Goal: Task Accomplishment & Management: Manage account settings

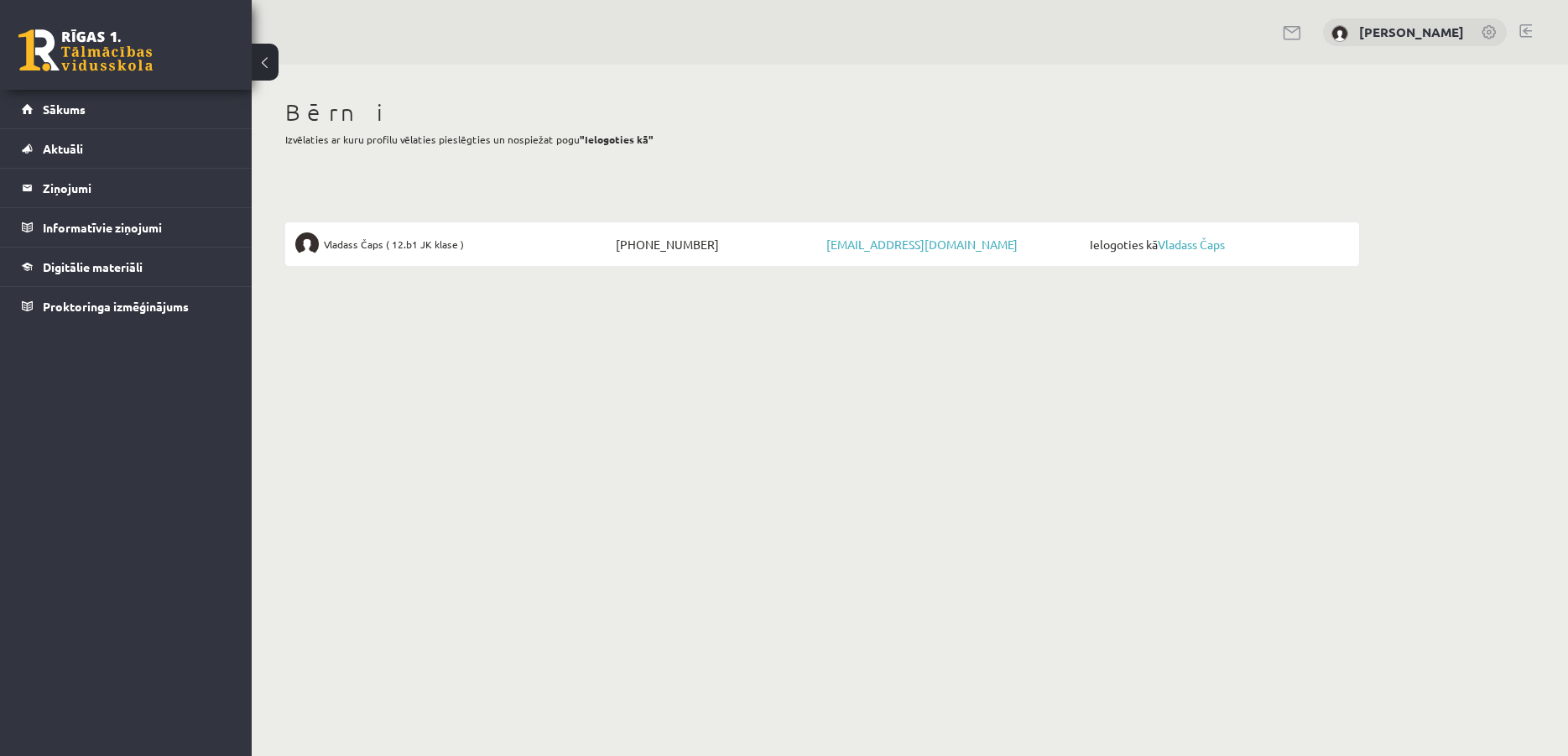
click at [1197, 235] on span "Ielogoties kā Vladass Čaps" at bounding box center [1217, 244] width 263 height 24
click at [1196, 240] on link "Vladass Čaps" at bounding box center [1191, 244] width 67 height 15
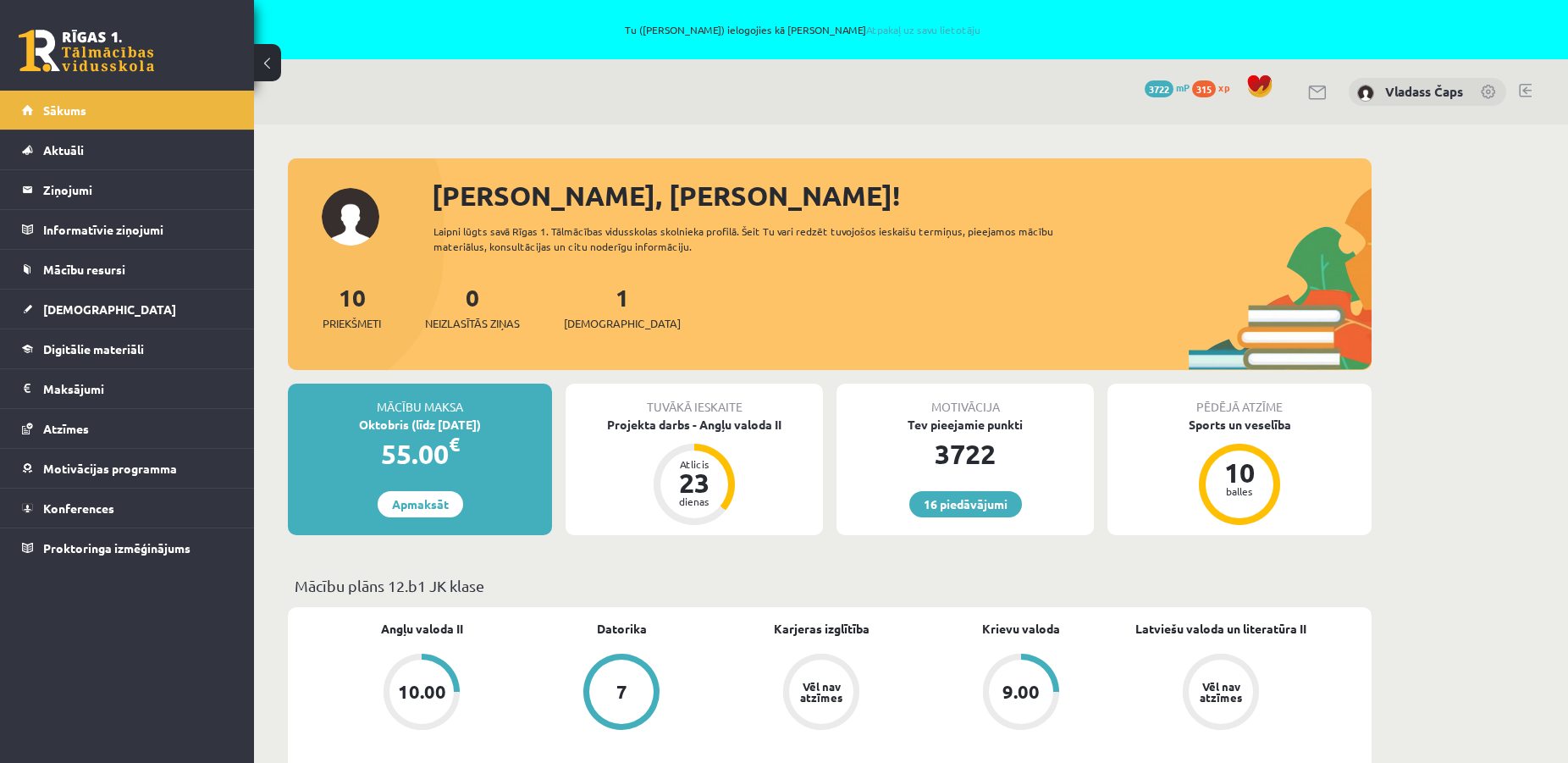
click at [930, 36] on div "Tu (Jūlija Čapa) ielogojies kā Vladass Čaps Atpakaļ uz savu lietotāju" at bounding box center [784, 30] width 1568 height 60
click at [935, 34] on link "Atpakaļ uz savu lietotāju" at bounding box center [923, 30] width 114 height 14
